Goal: Find specific page/section: Find specific page/section

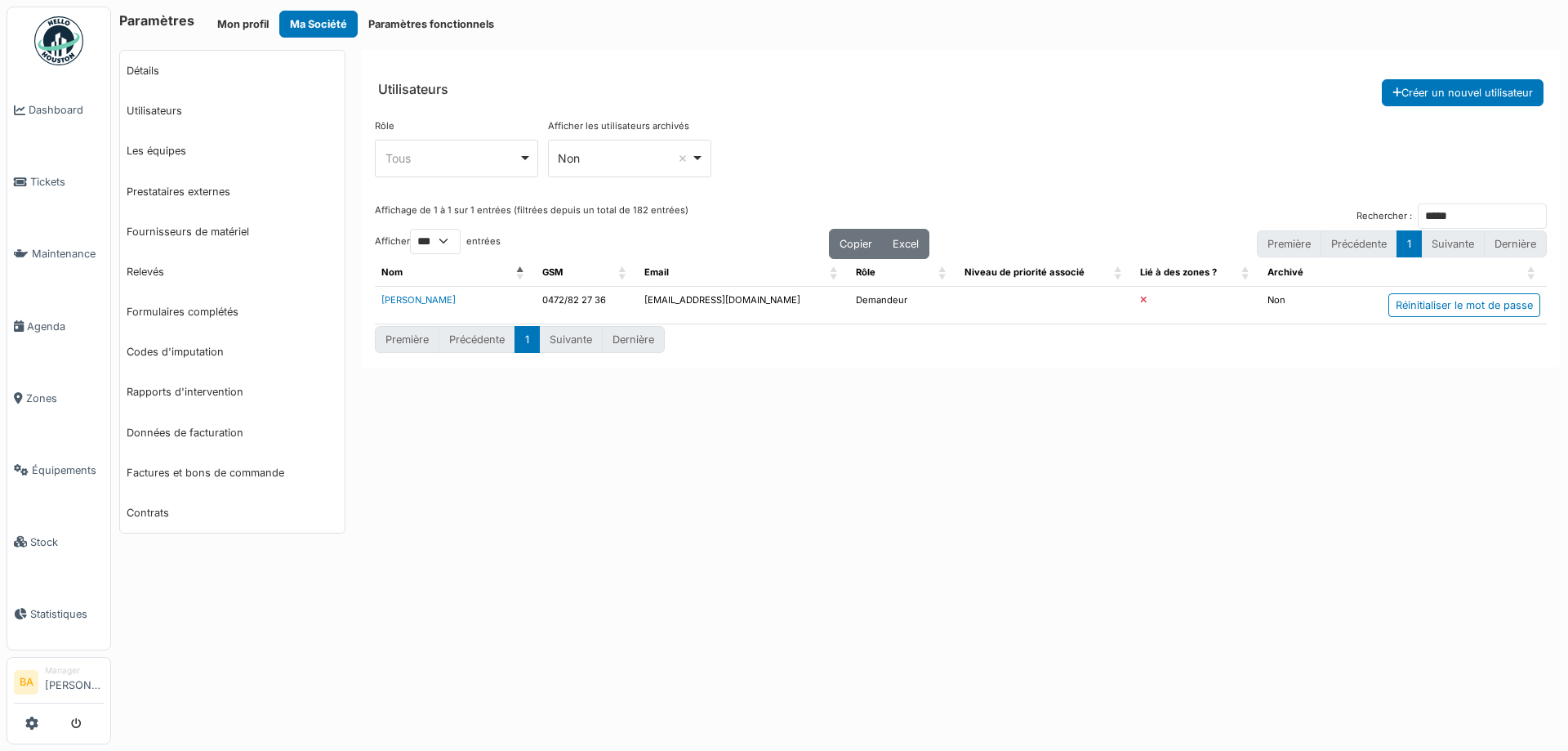
select select "***"
click at [58, 464] on span "Équipements" at bounding box center [68, 470] width 72 height 15
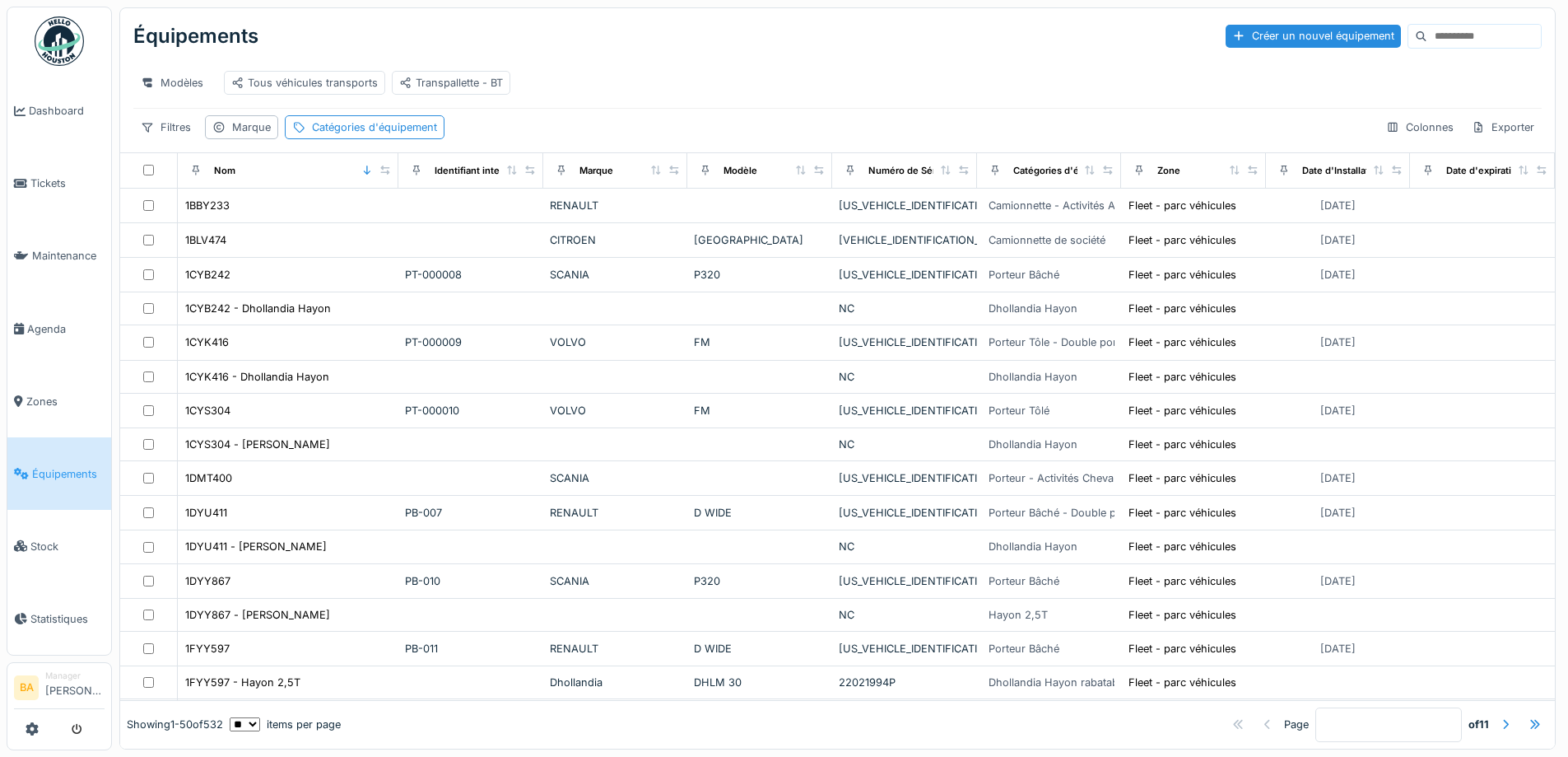
click at [1428, 30] on input at bounding box center [1484, 36] width 113 height 23
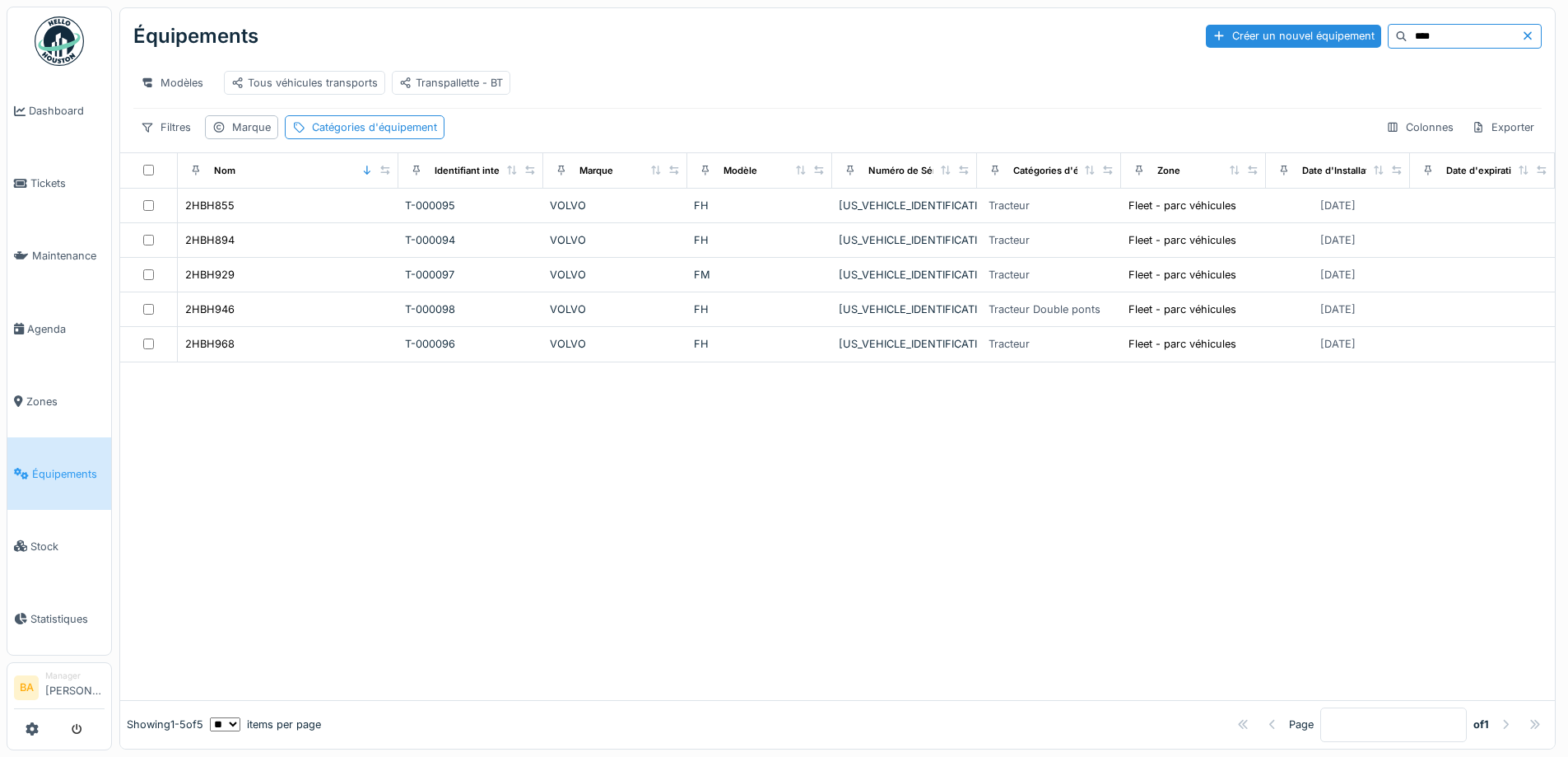
type input "****"
